Goal: Task Accomplishment & Management: Manage account settings

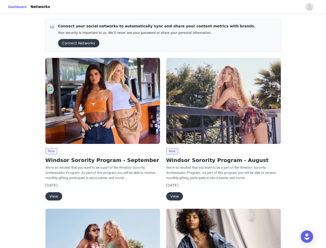
click at [163, 124] on div "New Windsor Sorority Program - August We're so excited that you want to be a pa…" at bounding box center [223, 130] width 121 height 151
click at [163, 7] on div at bounding box center [177, 7] width 249 height 12
click at [309, 7] on icon "avatar" at bounding box center [309, 7] width 5 height 8
click at [77, 43] on div "Connect your social networks to automatically sync and share your content metri…" at bounding box center [163, 196] width 326 height 362
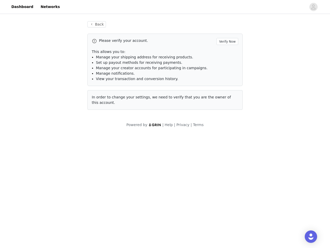
click at [103, 101] on div "In order to change your settings, we need to verify that you are the owner of t…" at bounding box center [164, 100] width 155 height 20
click at [51, 151] on body "Dashboard Networks Back Please verify your account. Verify Now This allows you …" at bounding box center [165, 124] width 330 height 248
click at [53, 196] on body "Dashboard Networks Back Please verify your account. Verify Now This allows you …" at bounding box center [165, 124] width 330 height 248
click at [223, 101] on div "In order to change your settings, we need to verify that you are the owner of t…" at bounding box center [164, 100] width 155 height 20
click at [172, 151] on body "Dashboard Networks Back Please verify your account. Verify Now This allows you …" at bounding box center [165, 124] width 330 height 248
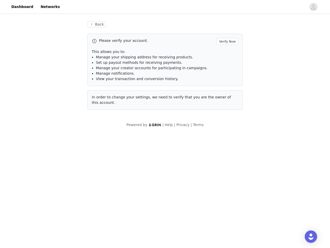
click at [174, 196] on body "Dashboard Networks Back Please verify your account. Verify Now This allows you …" at bounding box center [165, 124] width 330 height 248
